Goal: Register for event/course

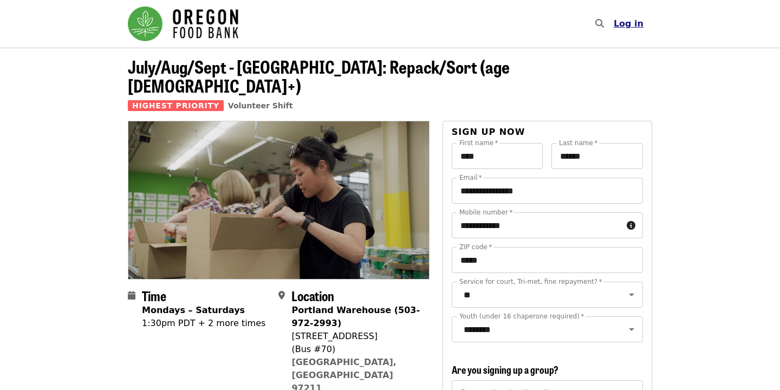
click at [629, 22] on span "Log in" at bounding box center [628, 23] width 30 height 10
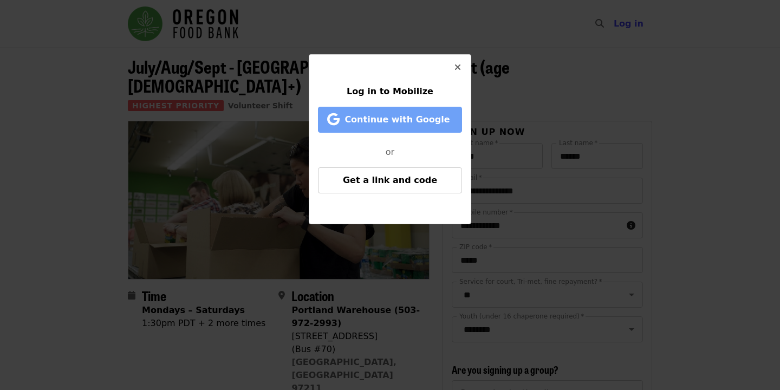
click at [419, 120] on span "Continue with Google" at bounding box center [396, 119] width 105 height 10
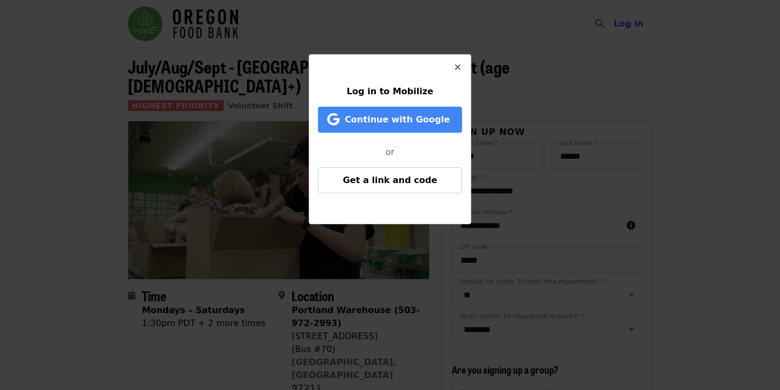
click at [460, 69] on icon "times icon" at bounding box center [457, 67] width 6 height 10
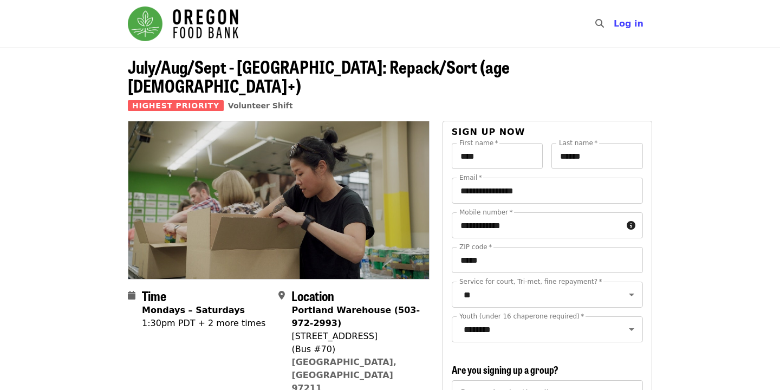
click at [218, 22] on img "Main navigation" at bounding box center [183, 23] width 110 height 35
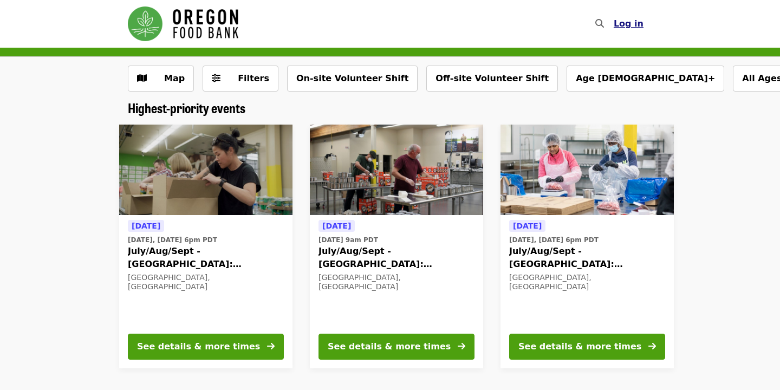
click at [640, 23] on span "Log in" at bounding box center [628, 23] width 30 height 10
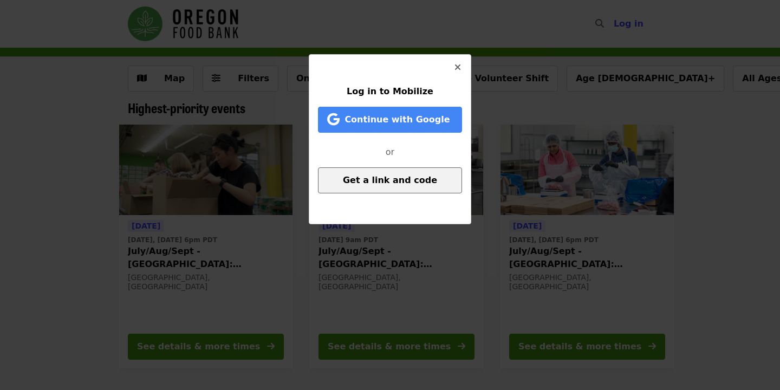
click at [350, 177] on button "Get a link and code" at bounding box center [390, 180] width 144 height 26
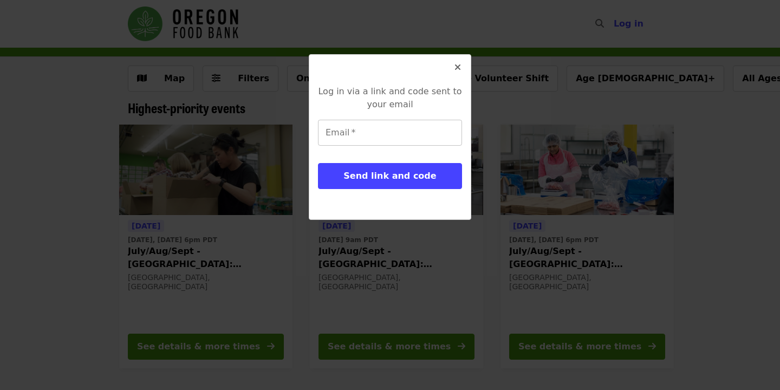
click at [355, 130] on input "Email   *" at bounding box center [390, 133] width 144 height 26
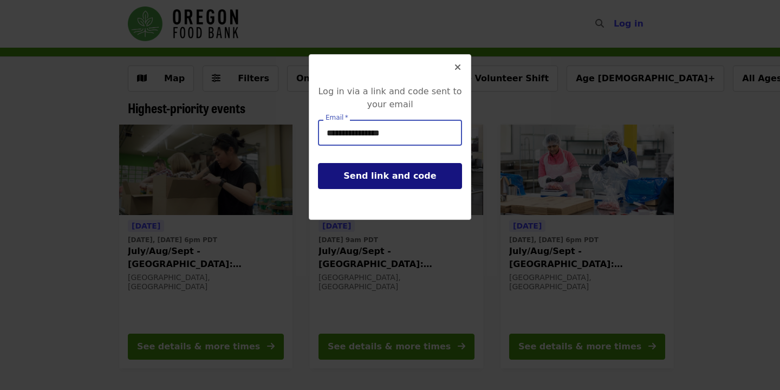
type input "**********"
click at [358, 181] on button "Send link and code" at bounding box center [390, 176] width 144 height 26
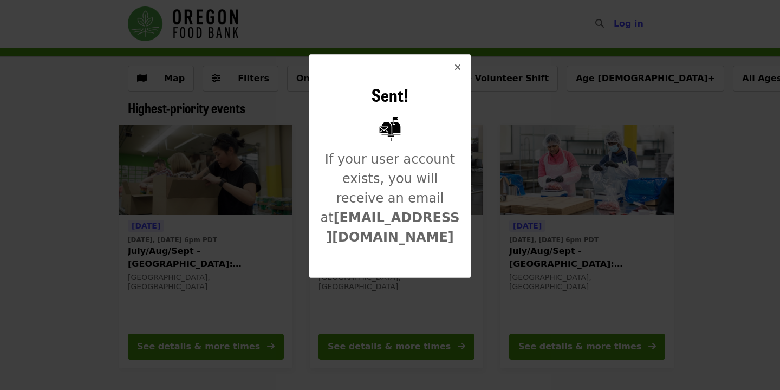
click at [460, 65] on icon "times icon" at bounding box center [457, 67] width 6 height 10
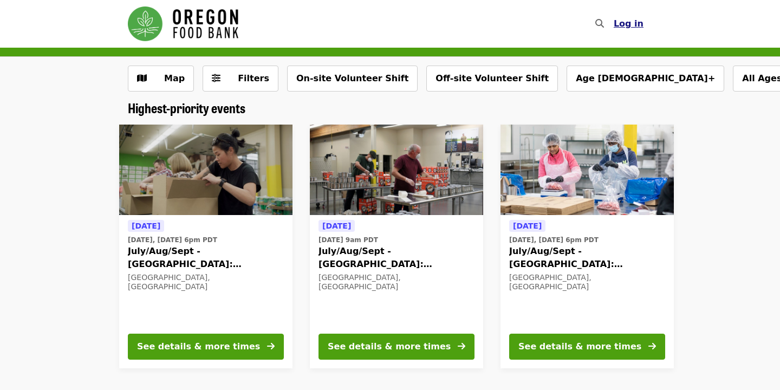
click at [627, 26] on span "Log in" at bounding box center [628, 23] width 30 height 10
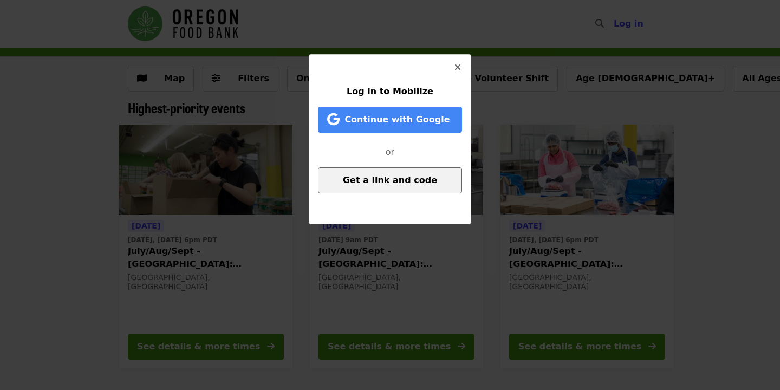
click at [401, 180] on span "Get a link and code" at bounding box center [390, 180] width 94 height 10
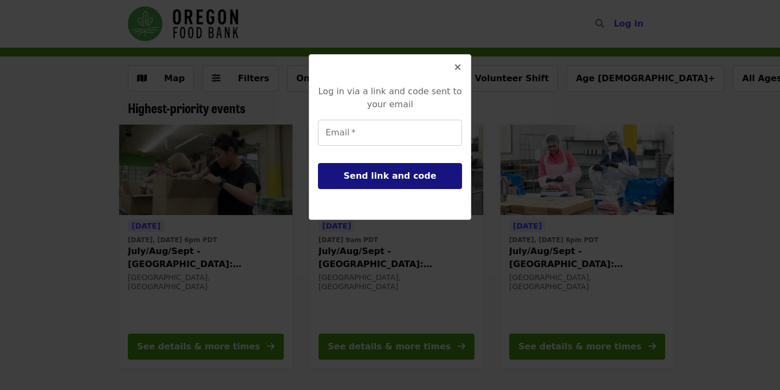
click at [381, 177] on span "Send link and code" at bounding box center [389, 176] width 93 height 10
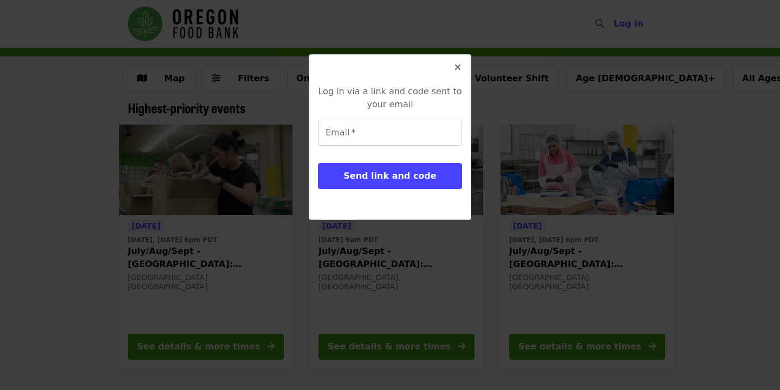
click at [456, 67] on icon "times icon" at bounding box center [457, 67] width 6 height 10
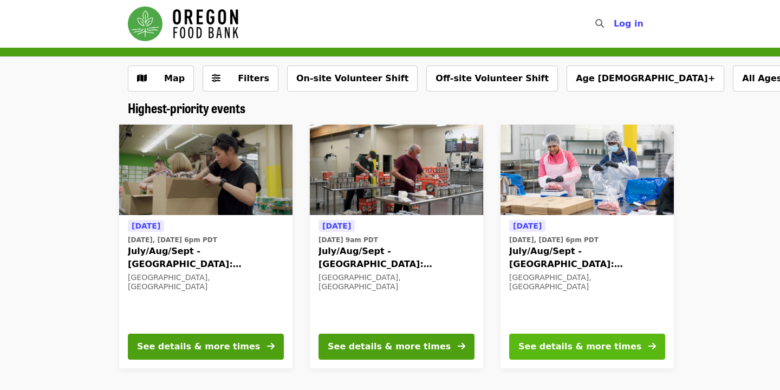
click at [607, 347] on div "See details & more times" at bounding box center [579, 346] width 123 height 13
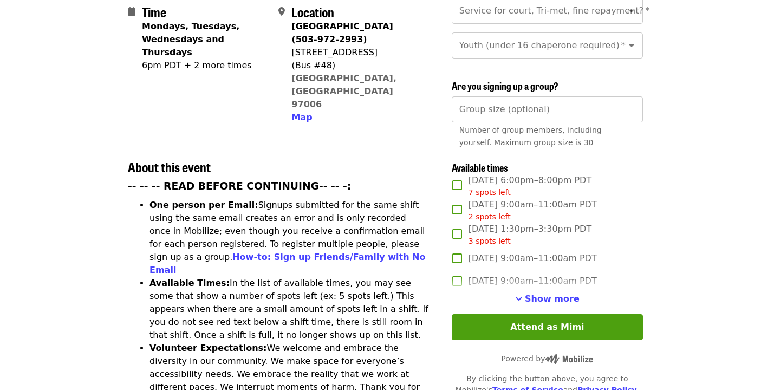
scroll to position [284, 0]
click at [549, 293] on span "Show more" at bounding box center [552, 298] width 55 height 10
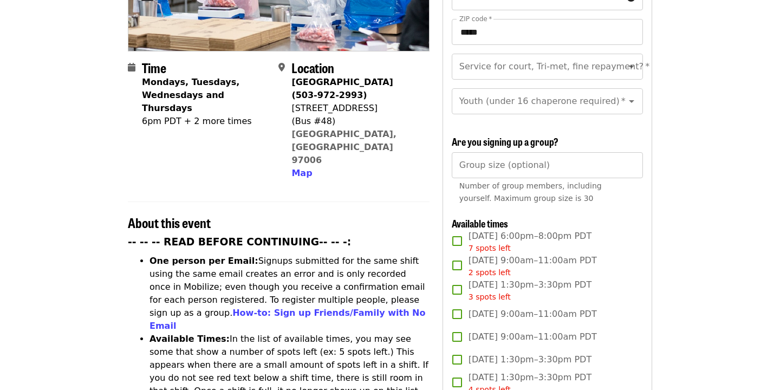
scroll to position [224, 0]
